Goal: Check status: Check status

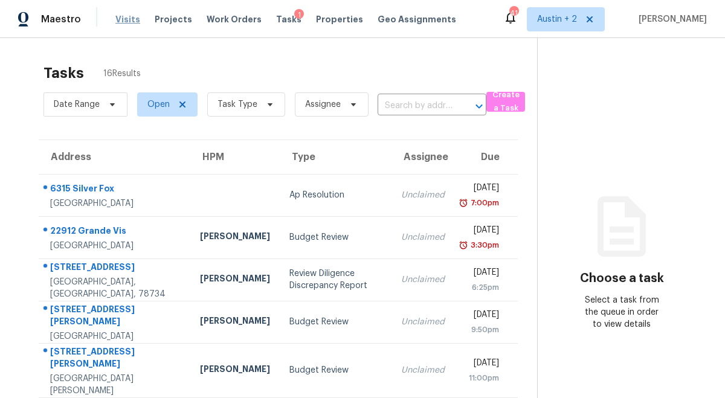
click at [124, 18] on span "Visits" at bounding box center [127, 19] width 25 height 12
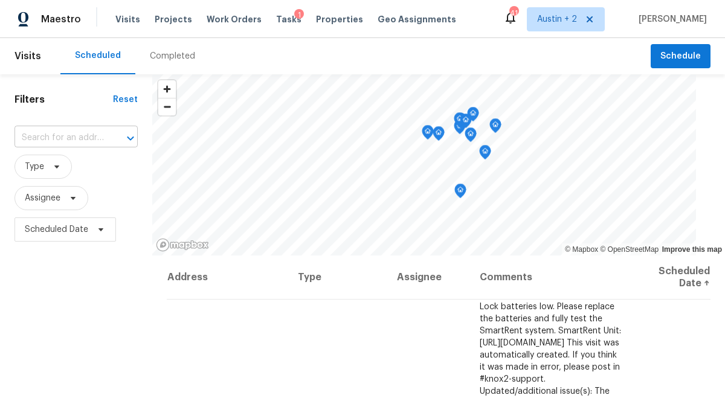
click at [61, 136] on input "text" at bounding box center [59, 138] width 89 height 19
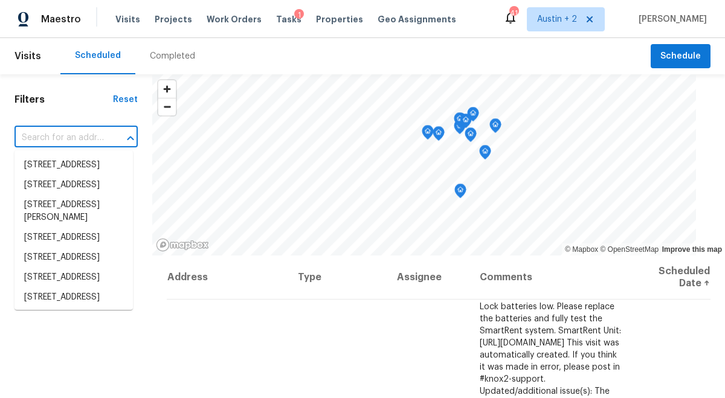
click at [178, 59] on div "Completed" at bounding box center [172, 56] width 45 height 12
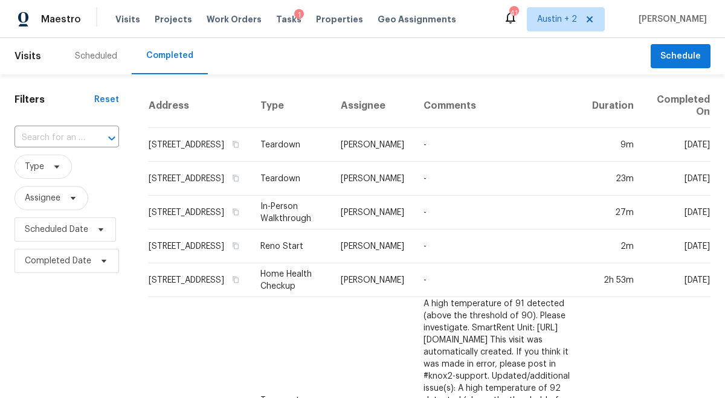
click at [64, 137] on input "text" at bounding box center [50, 138] width 71 height 19
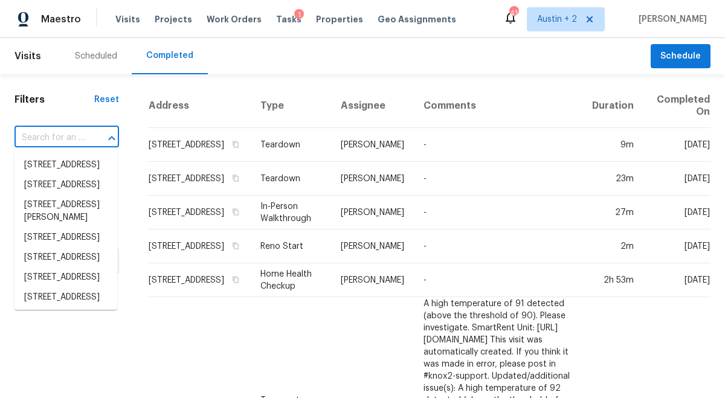
paste input "[STREET_ADDRESS][PERSON_NAME]"
type input "[STREET_ADDRESS][PERSON_NAME]"
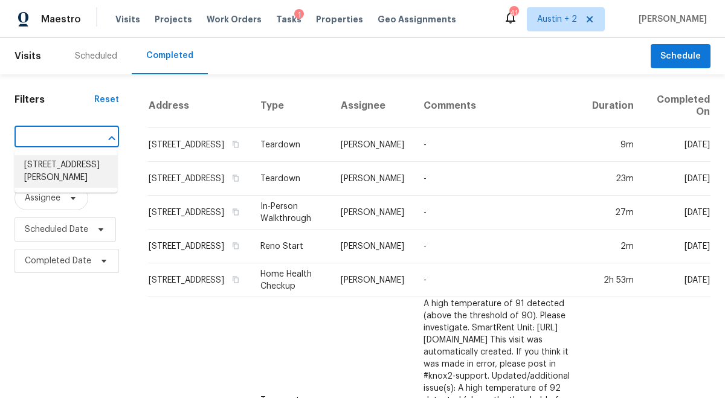
click at [57, 166] on li "[STREET_ADDRESS][PERSON_NAME]" at bounding box center [66, 171] width 103 height 33
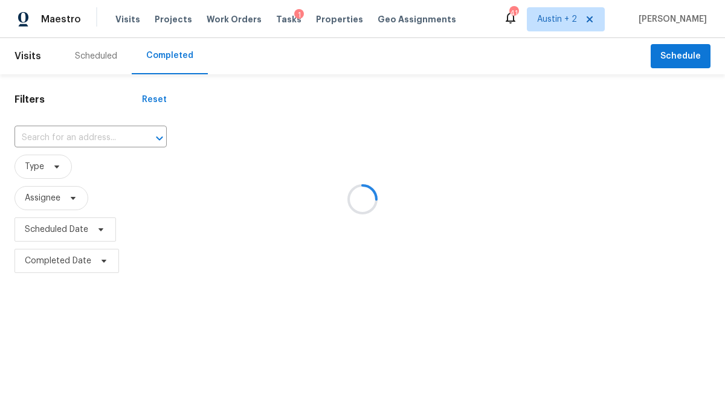
type input "[STREET_ADDRESS][PERSON_NAME]"
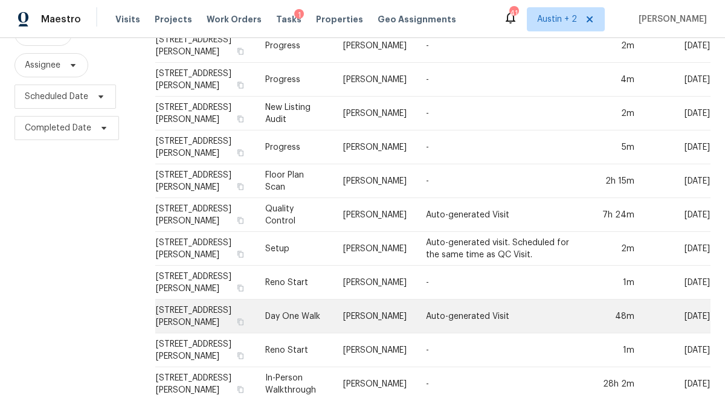
scroll to position [146, 0]
